Goal: Register for event/course

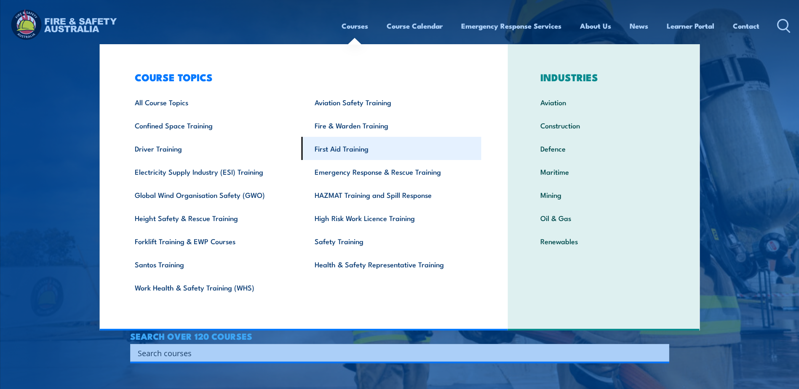
click at [340, 153] on link "First Aid Training" at bounding box center [392, 148] width 180 height 23
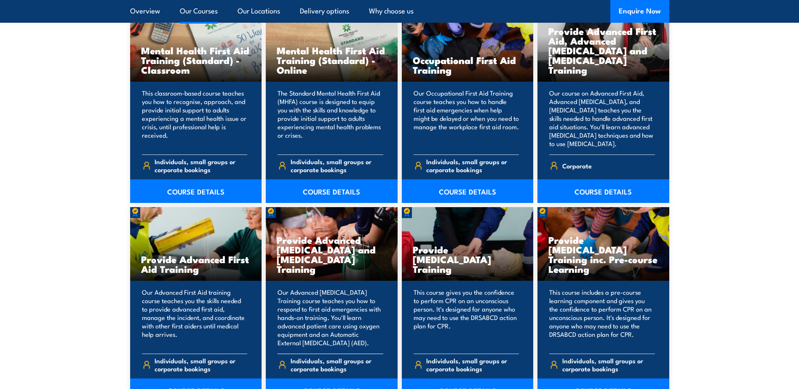
scroll to position [1011, 0]
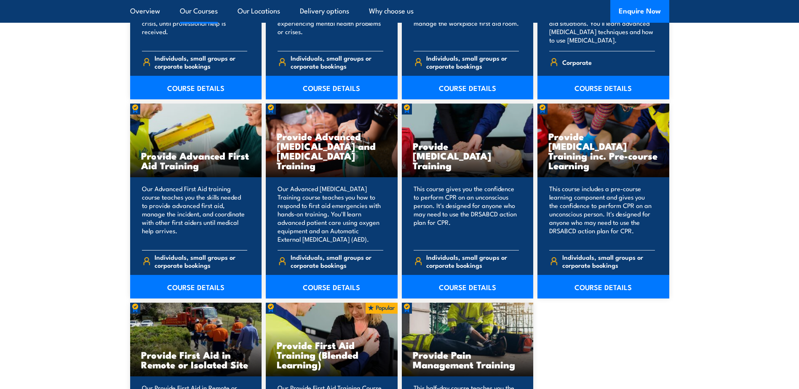
click at [162, 187] on p "Our Advanced First Aid training course teaches you the skills needed to provide…" at bounding box center [195, 213] width 106 height 59
click at [181, 288] on link "COURSE DETAILS" at bounding box center [196, 287] width 132 height 24
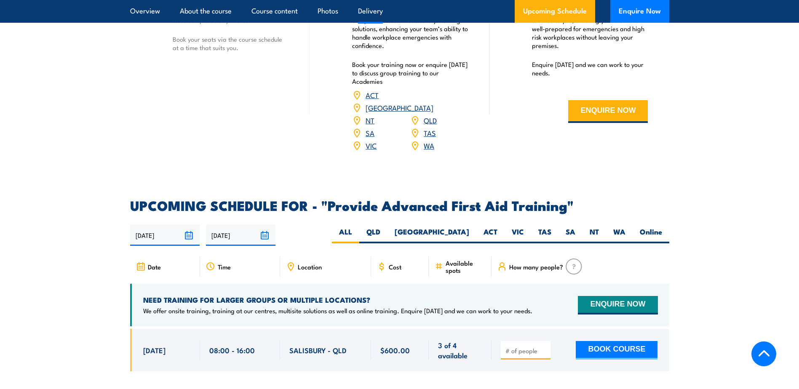
scroll to position [1221, 0]
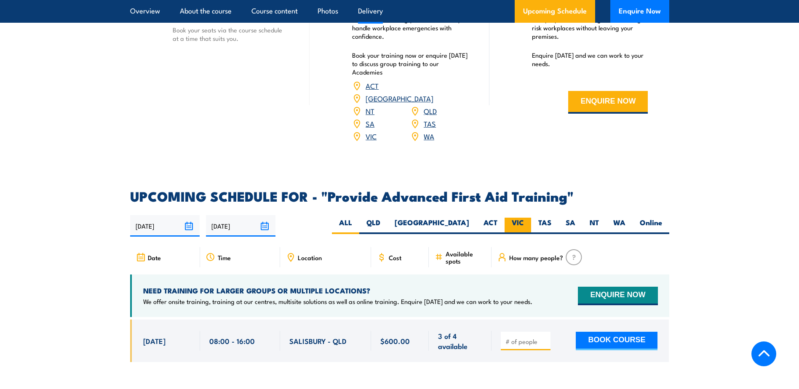
click at [526, 218] on label "VIC" at bounding box center [518, 226] width 27 height 16
click at [526, 218] on input "VIC" at bounding box center [526, 220] width 5 height 5
radio input "true"
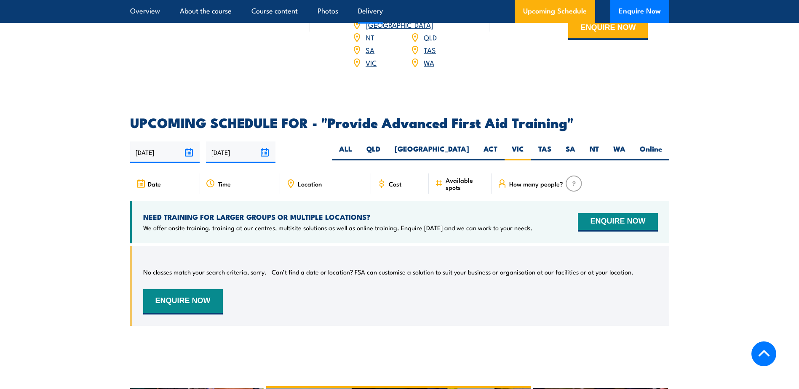
scroll to position [1127, 0]
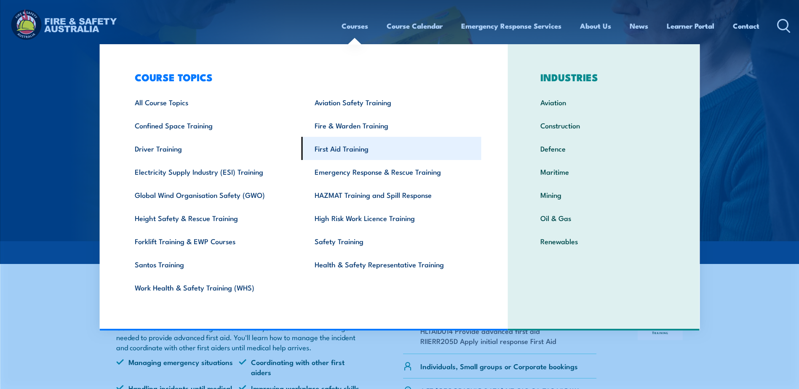
click at [339, 152] on link "First Aid Training" at bounding box center [392, 148] width 180 height 23
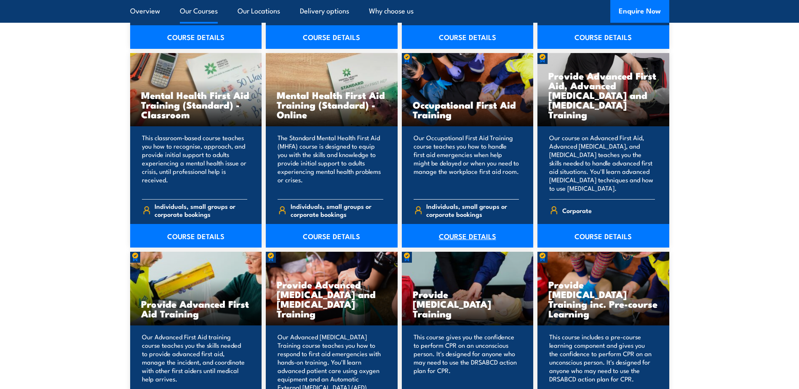
scroll to position [884, 0]
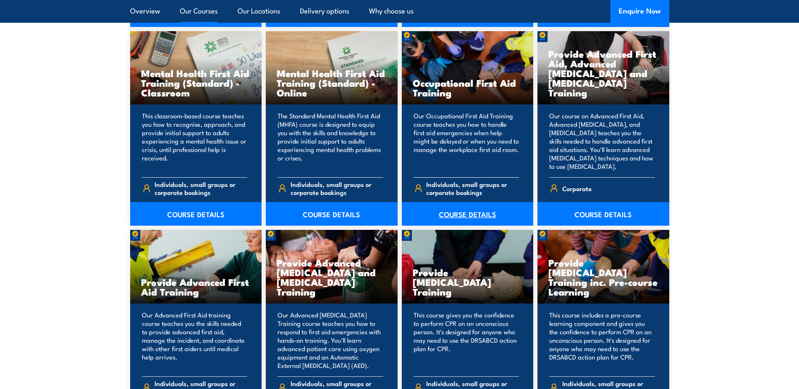
click at [487, 211] on link "COURSE DETAILS" at bounding box center [468, 214] width 132 height 24
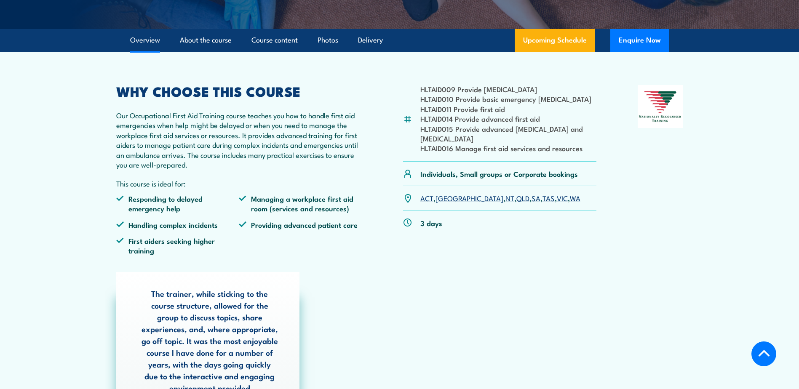
scroll to position [211, 0]
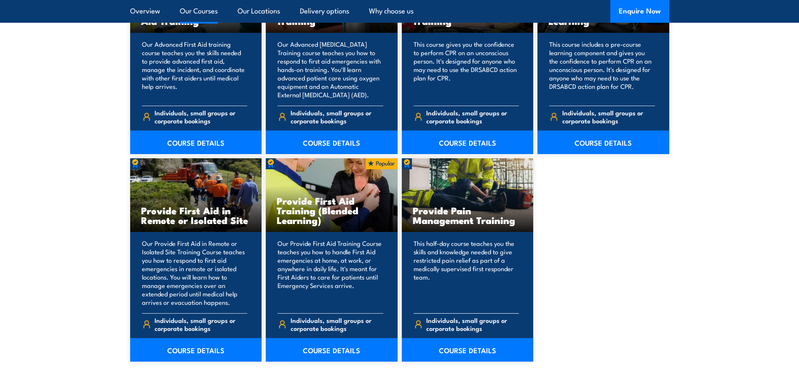
scroll to position [1179, 0]
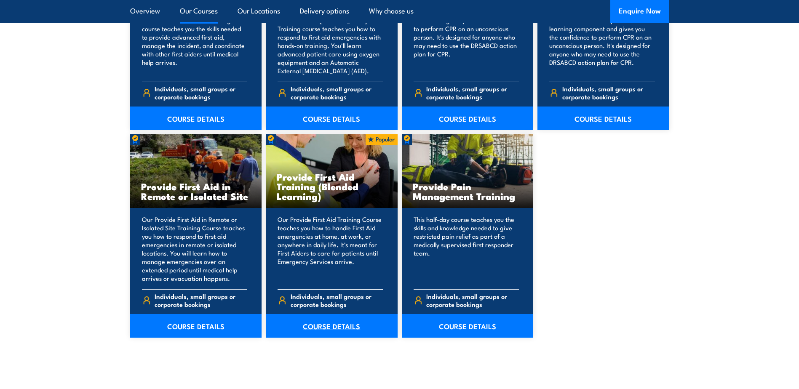
click at [347, 329] on link "COURSE DETAILS" at bounding box center [332, 326] width 132 height 24
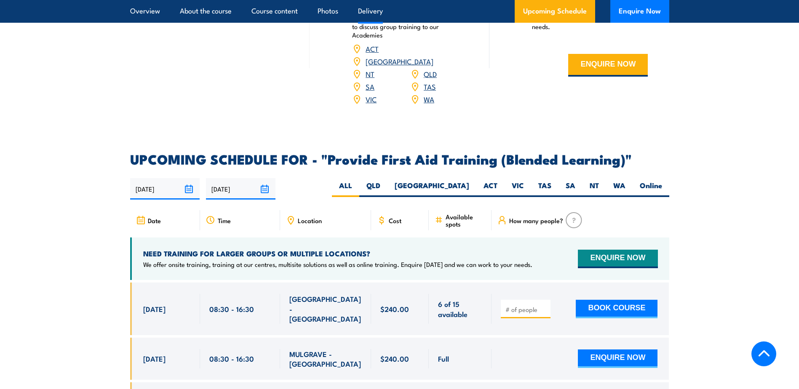
scroll to position [1516, 0]
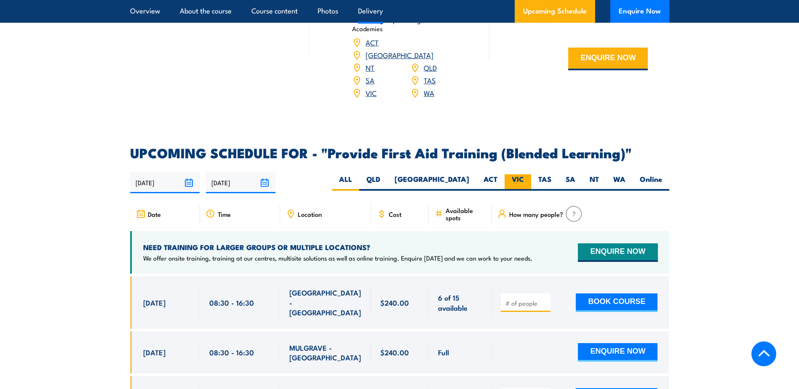
click at [513, 188] on label "VIC" at bounding box center [518, 182] width 27 height 16
click at [524, 180] on input "VIC" at bounding box center [526, 176] width 5 height 5
radio input "true"
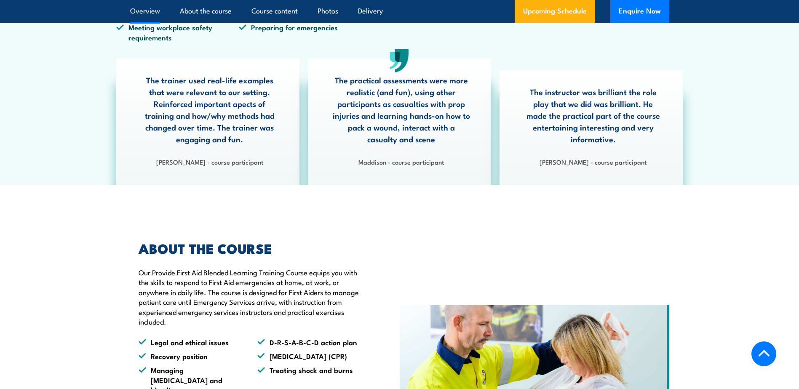
scroll to position [279, 0]
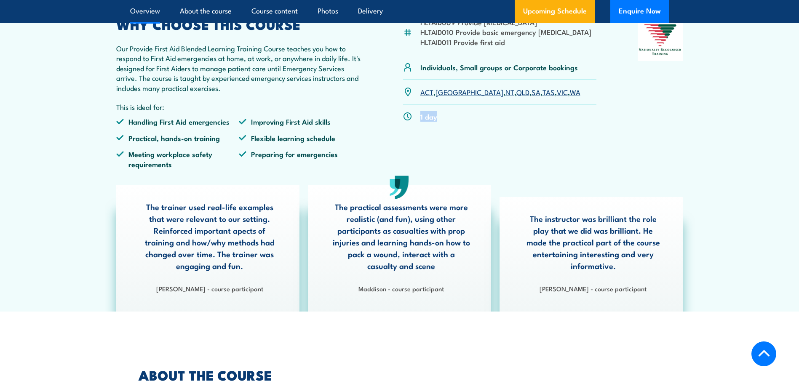
drag, startPoint x: 442, startPoint y: 136, endPoint x: 411, endPoint y: 138, distance: 31.7
click at [411, 128] on div "1 day" at bounding box center [500, 116] width 194 height 24
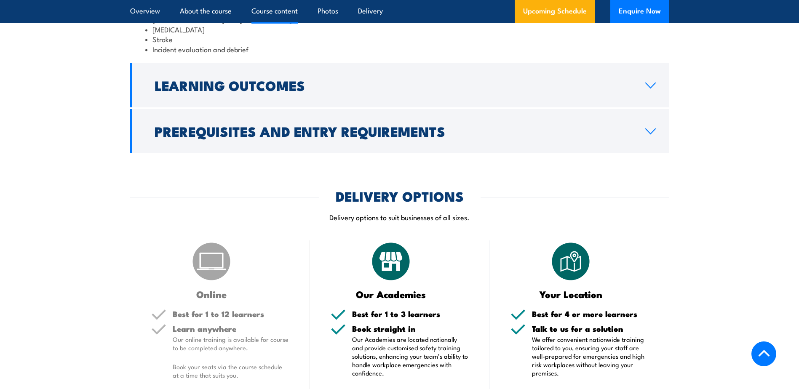
scroll to position [1248, 0]
